Goal: Information Seeking & Learning: Learn about a topic

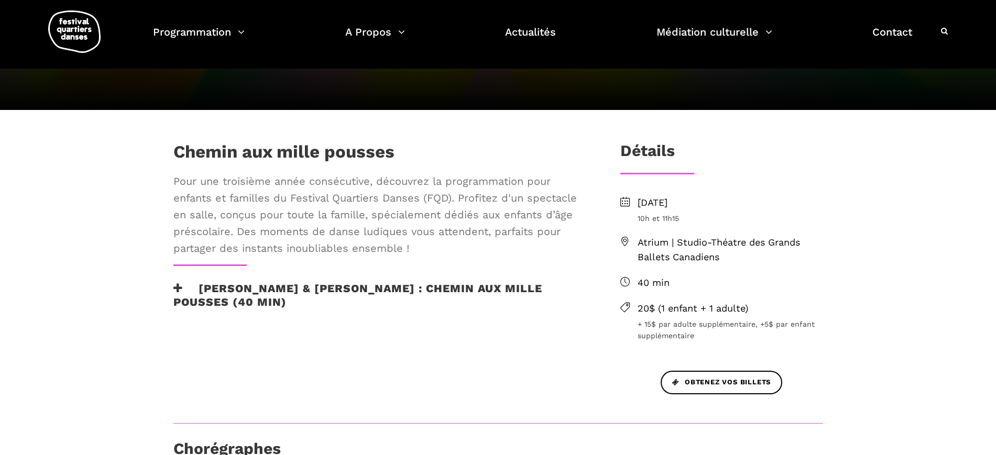
scroll to position [65, 0]
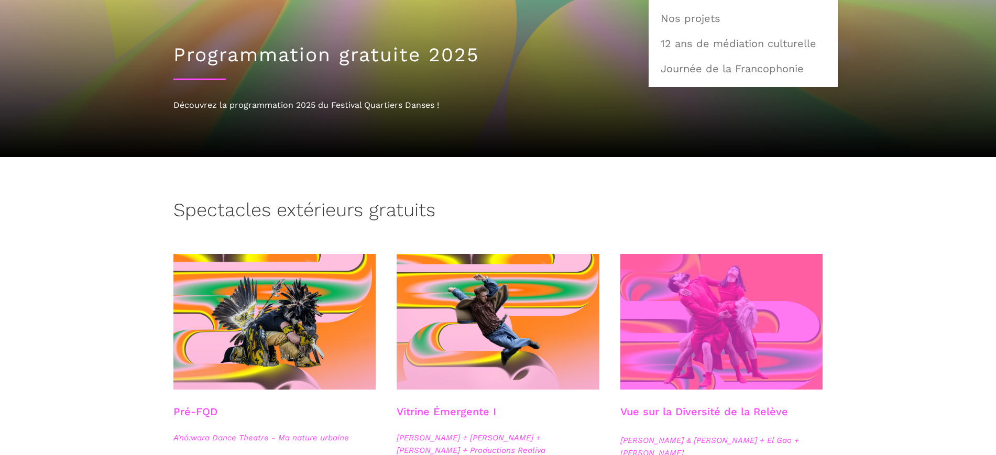
scroll to position [262, 0]
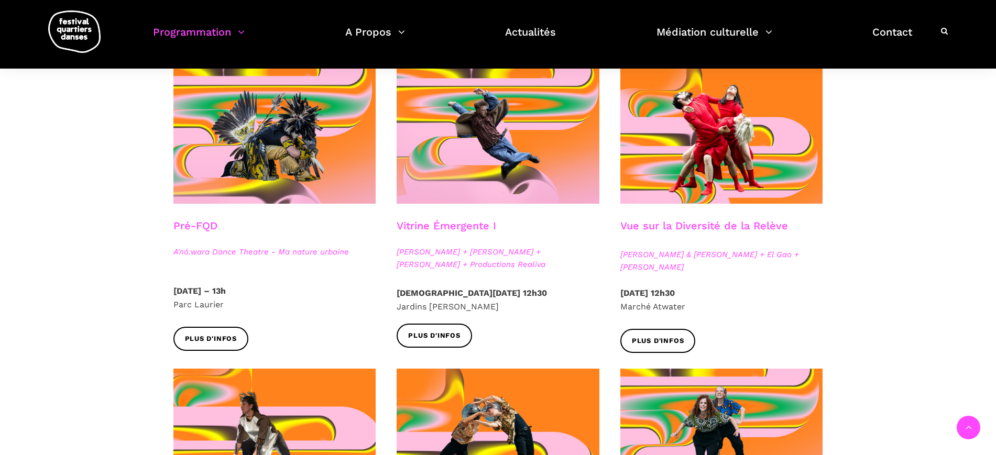
click at [198, 209] on div at bounding box center [275, 143] width 224 height 151
click at [202, 223] on h3 "Pré-FQD" at bounding box center [195, 232] width 44 height 26
click at [224, 336] on span "Plus d'infos" at bounding box center [211, 339] width 52 height 11
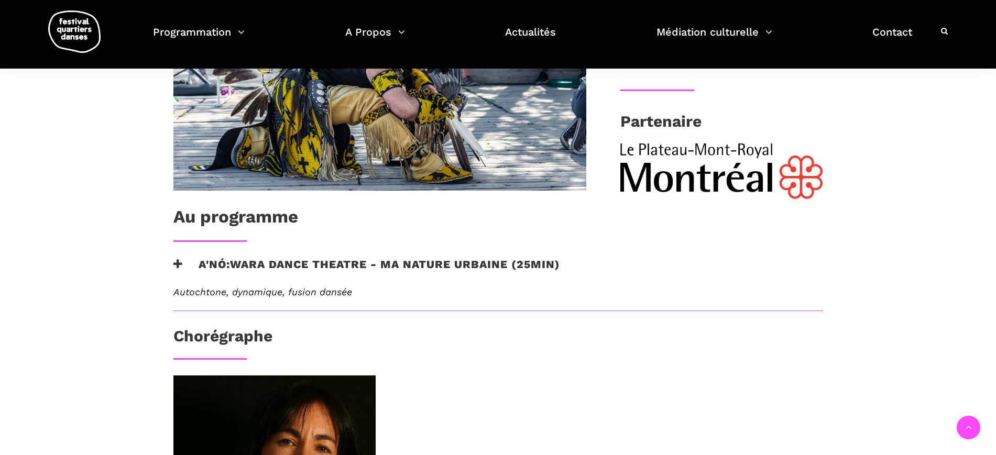
scroll to position [458, 0]
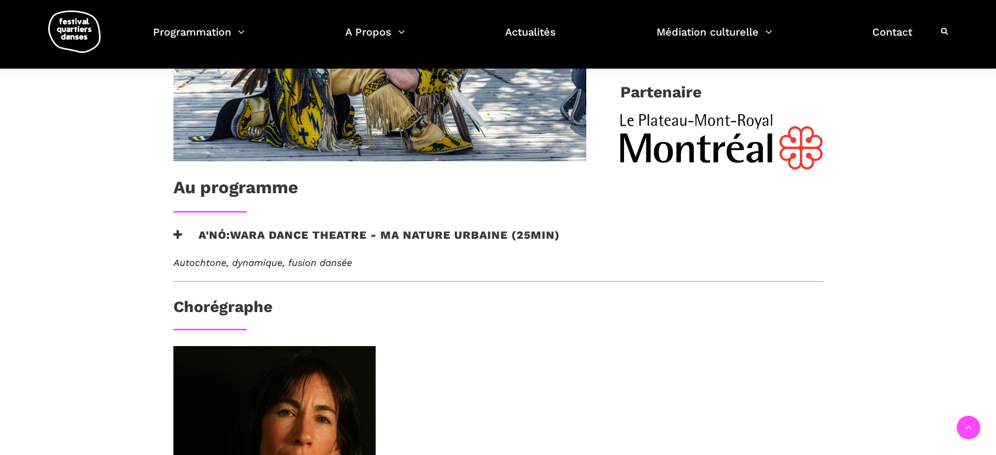
drag, startPoint x: 469, startPoint y: 238, endPoint x: 580, endPoint y: 253, distance: 112.1
click at [470, 237] on h3 "A'nó:wara Dance Theatre - Ma nature urbaine (25min)" at bounding box center [366, 241] width 387 height 26
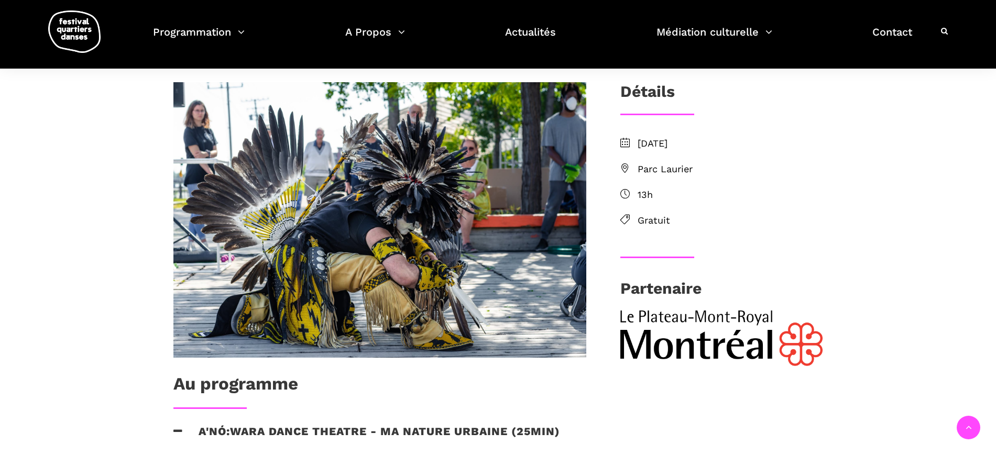
scroll to position [196, 0]
